Goal: Information Seeking & Learning: Learn about a topic

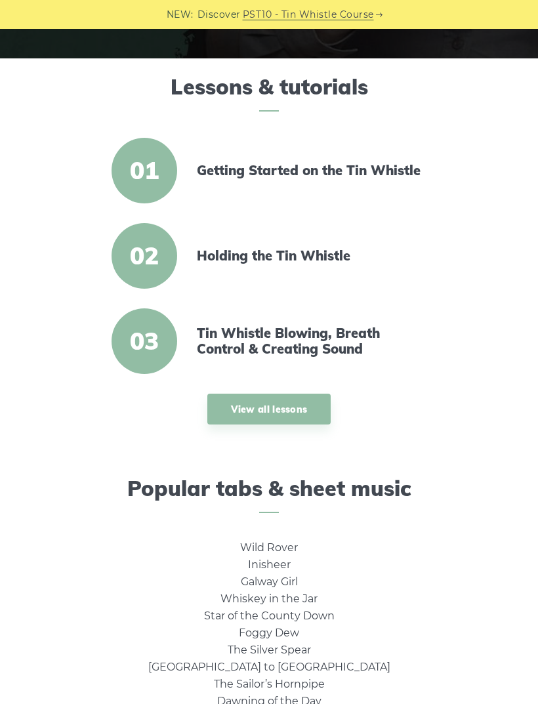
scroll to position [316, 0]
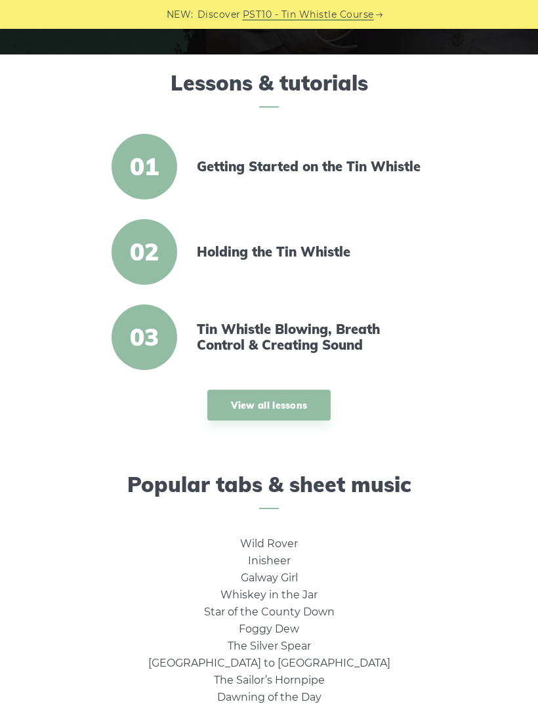
click at [149, 167] on span "01" at bounding box center [145, 167] width 66 height 66
click at [153, 167] on span "01" at bounding box center [145, 167] width 66 height 66
click at [220, 185] on article "01 Getting Started on the Tin Whistle" at bounding box center [269, 167] width 491 height 66
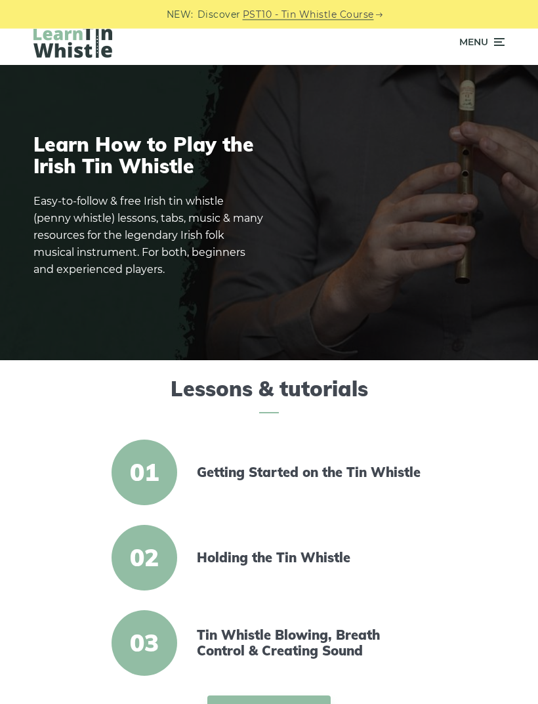
scroll to position [0, 0]
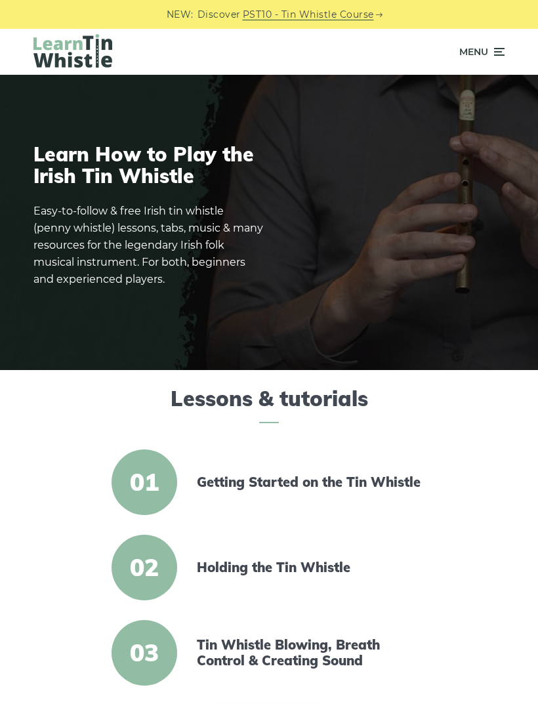
click at [493, 68] on span "Menu" at bounding box center [481, 51] width 45 height 33
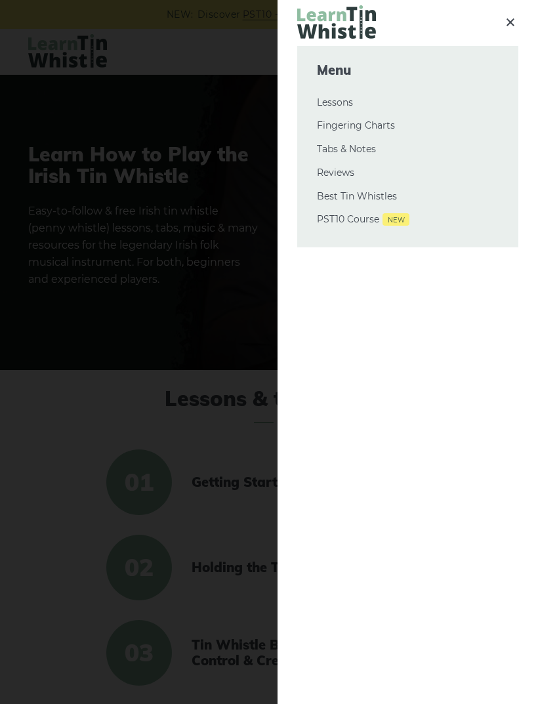
click at [346, 106] on link "Lessons" at bounding box center [408, 103] width 182 height 16
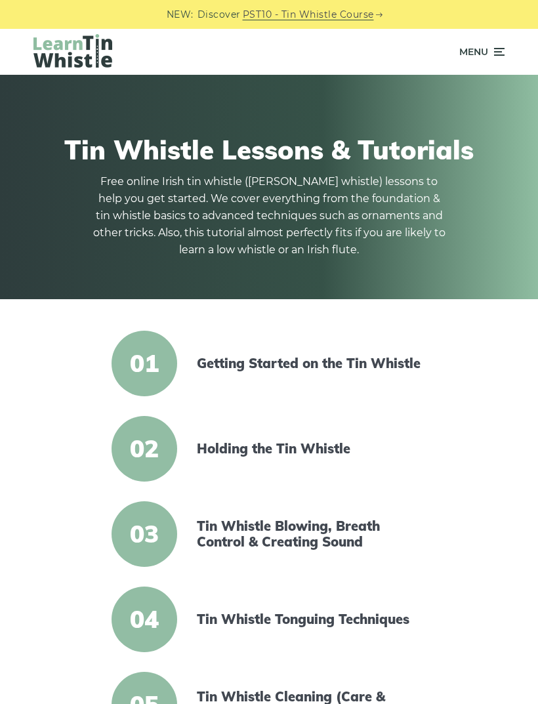
click at [362, 356] on link "Getting Started on the Tin Whistle" at bounding box center [310, 364] width 226 height 16
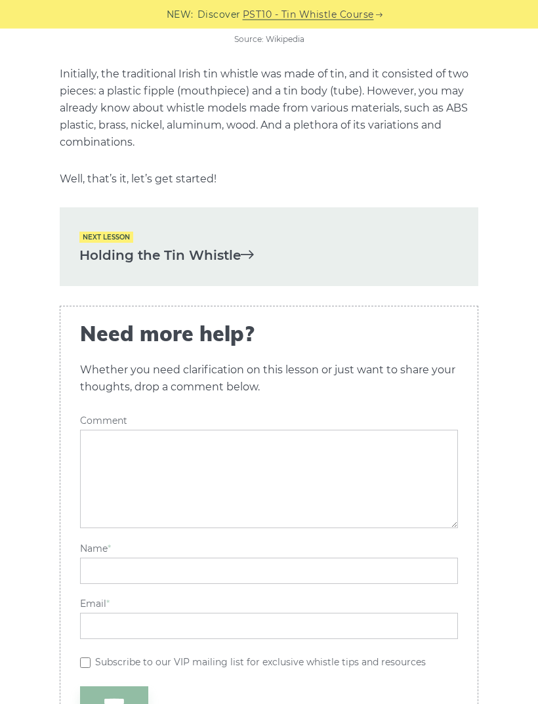
scroll to position [2343, 0]
click at [108, 245] on link "Holding the Tin Whistle" at bounding box center [268, 256] width 379 height 22
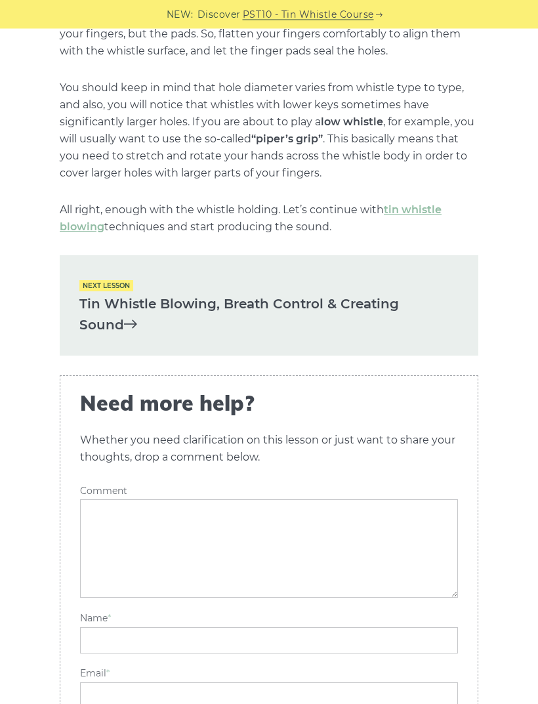
scroll to position [1631, 0]
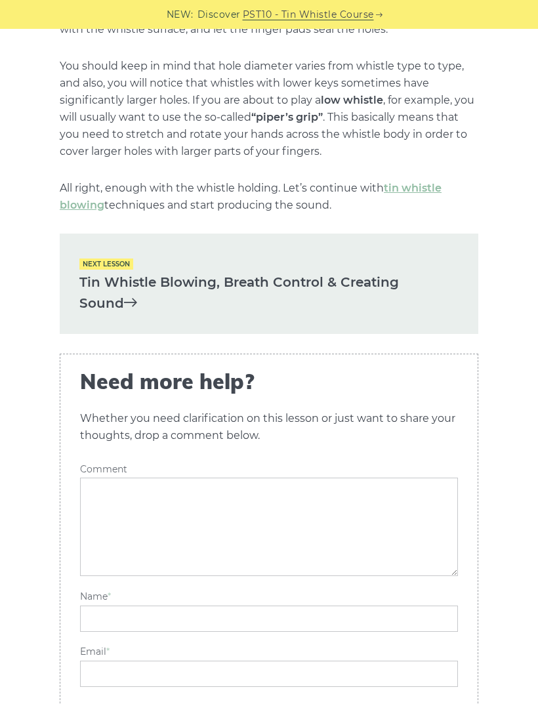
click at [89, 285] on link "Tin Whistle Blowing, Breath Control & Creating Sound" at bounding box center [268, 293] width 379 height 43
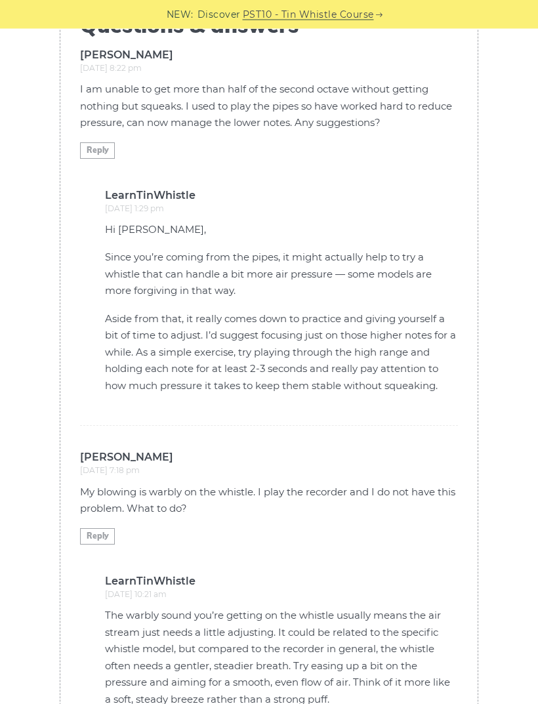
scroll to position [2969, 0]
click at [73, 218] on div "Need more help? Cancel reply Whether you need clarification on this lesson or j…" at bounding box center [269, 359] width 418 height 1571
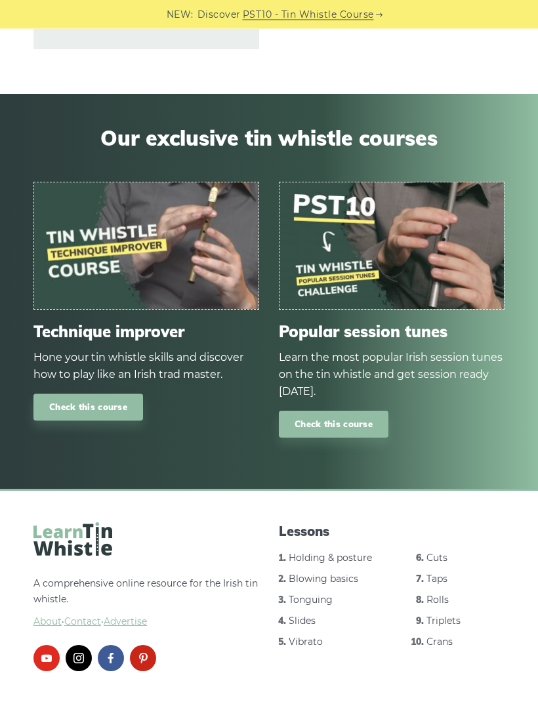
scroll to position [4410, 0]
click at [401, 388] on div "Popular session tunes Learn the most popular Irish session tunes on the tin whi…" at bounding box center [391, 379] width 245 height 115
click at [403, 341] on span "Popular session tunes" at bounding box center [392, 331] width 226 height 19
click at [436, 309] on img at bounding box center [391, 245] width 224 height 127
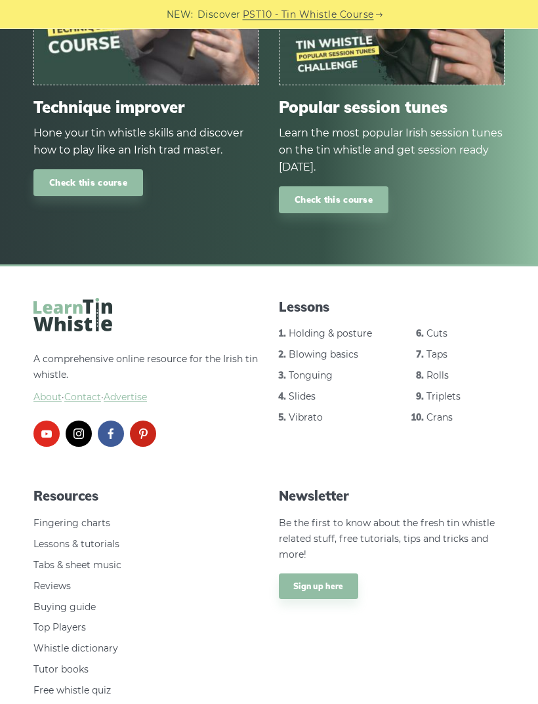
scroll to position [4634, 0]
click at [441, 360] on link "Taps" at bounding box center [436, 354] width 21 height 12
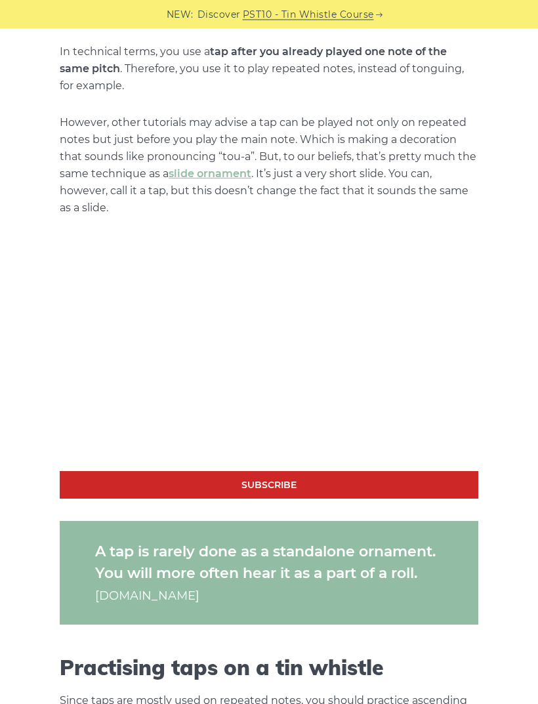
scroll to position [678, 0]
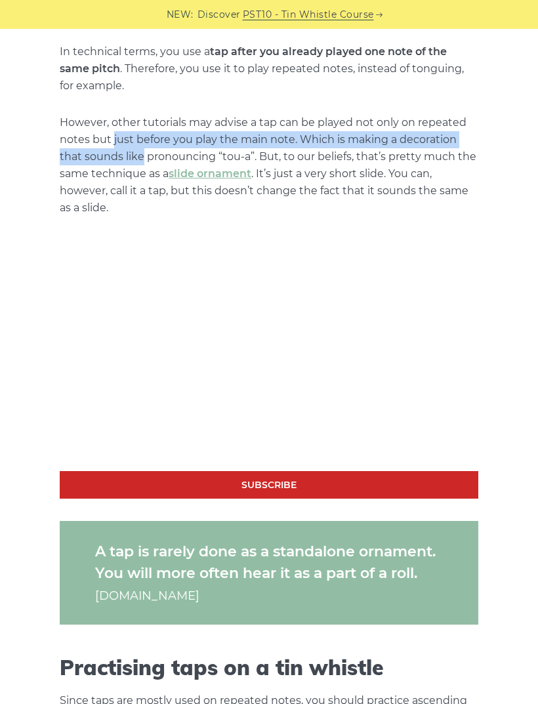
click at [108, 203] on p "However, other tutorials may advise a tap can be played not only on repeated no…" at bounding box center [269, 165] width 418 height 102
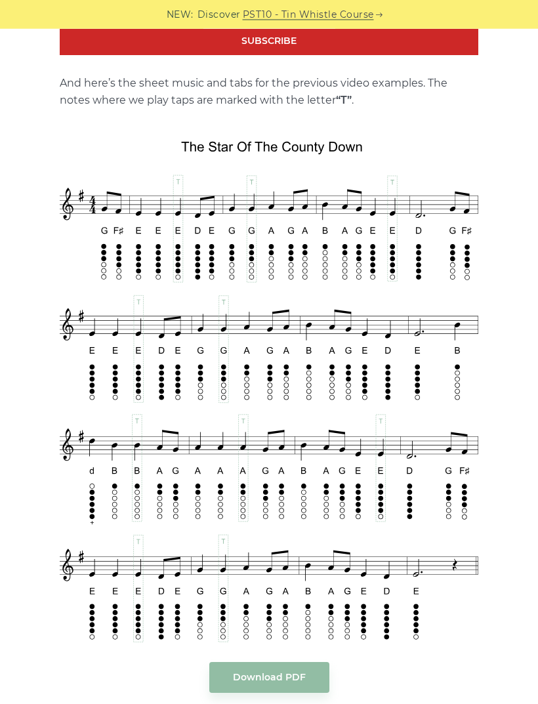
scroll to position [1944, 0]
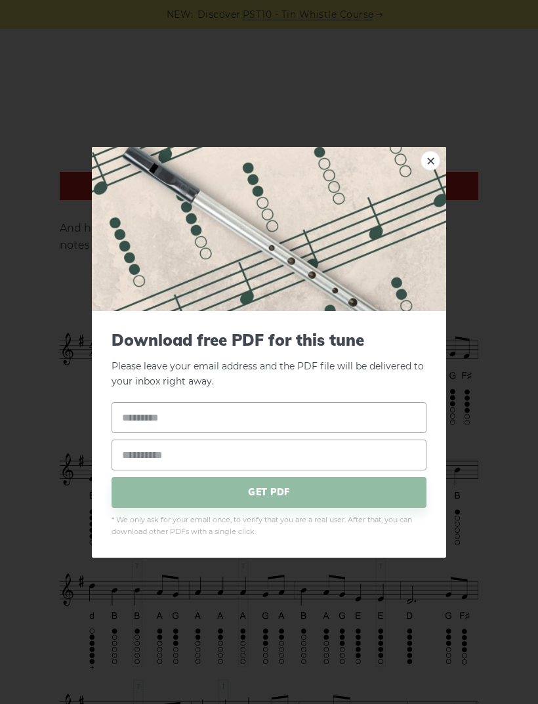
scroll to position [1798, 0]
click at [436, 157] on link "×" at bounding box center [430, 160] width 20 height 20
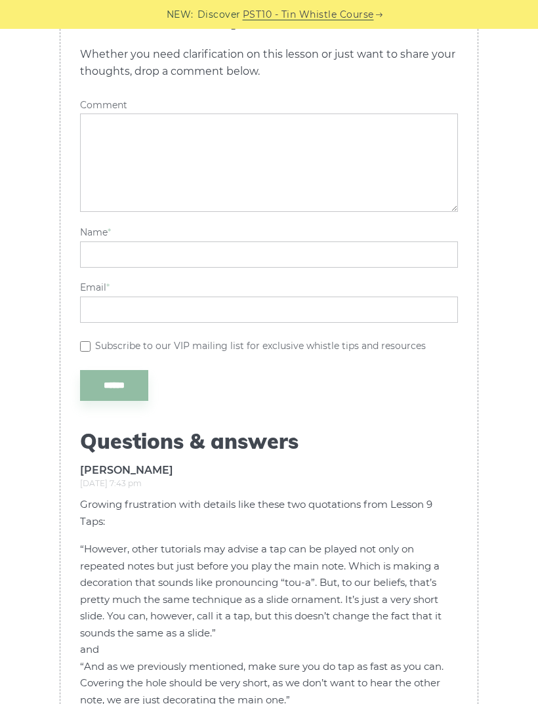
scroll to position [3230, 0]
